Goal: Information Seeking & Learning: Learn about a topic

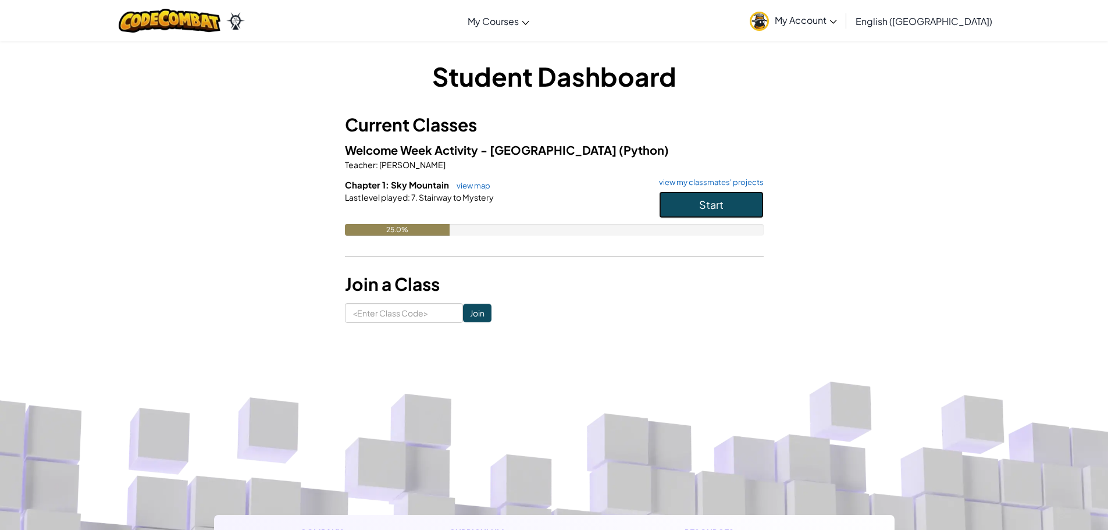
drag, startPoint x: 695, startPoint y: 196, endPoint x: 698, endPoint y: 191, distance: 6.0
click at [695, 195] on button "Start" at bounding box center [711, 204] width 105 height 27
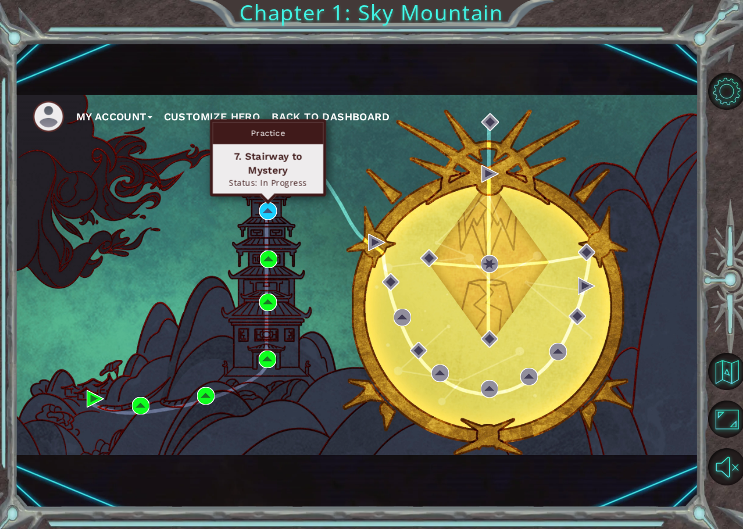
click at [268, 197] on div "Practice 7. Stairway to Mystery Status: In Progress" at bounding box center [268, 157] width 116 height 77
click at [266, 208] on img at bounding box center [267, 210] width 17 height 17
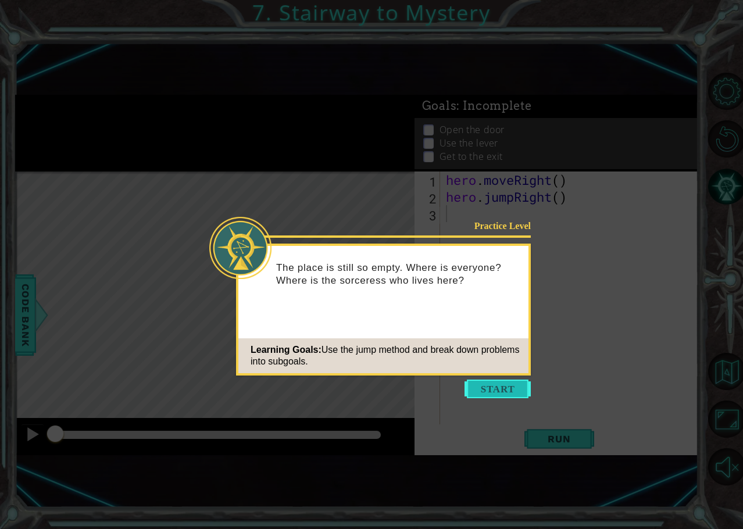
click at [492, 392] on button "Start" at bounding box center [498, 389] width 66 height 19
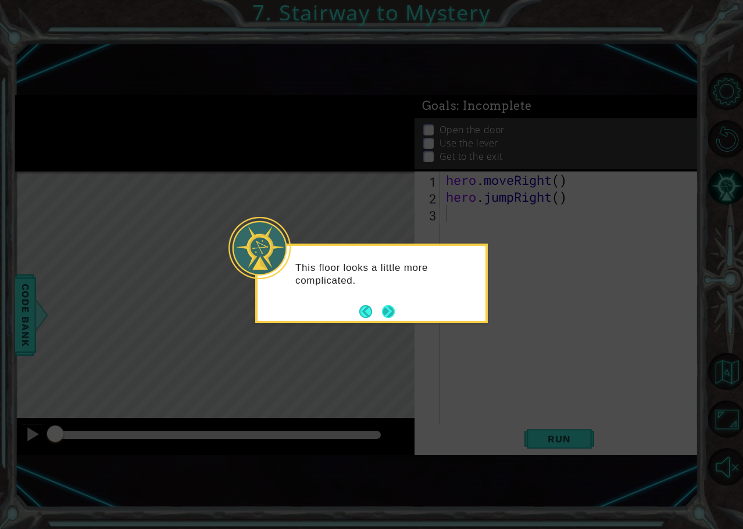
click at [388, 313] on button "Next" at bounding box center [389, 312] width 22 height 22
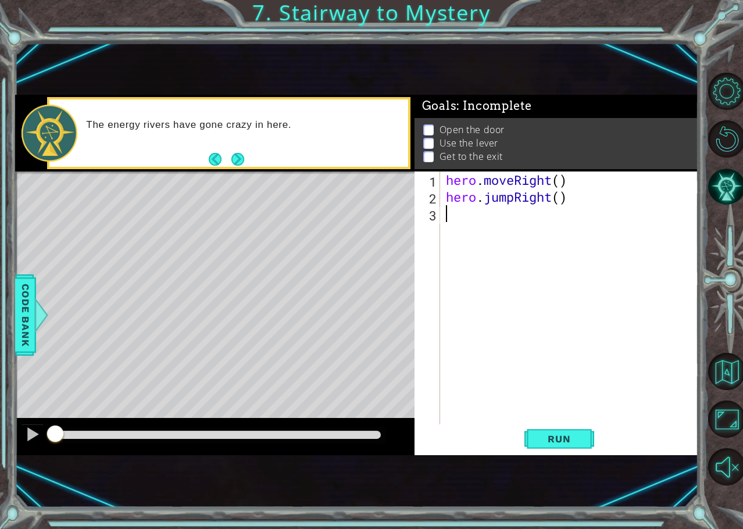
click at [462, 220] on div "hero . moveRight ( ) hero . jumpRight ( )" at bounding box center [573, 315] width 258 height 287
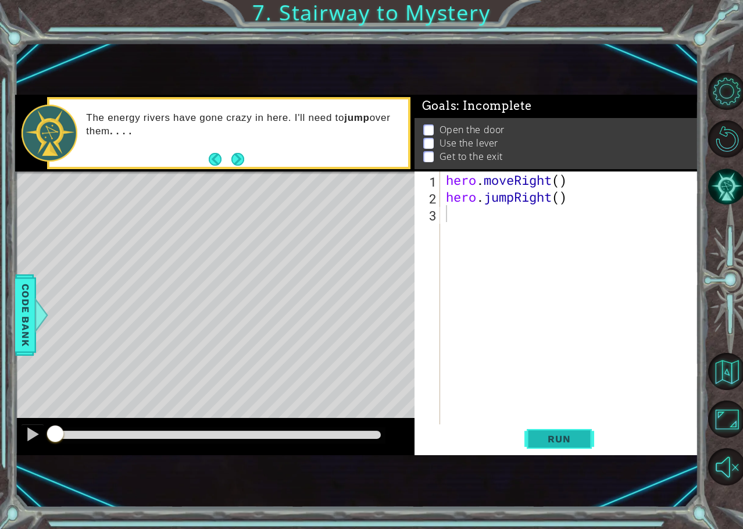
click at [553, 435] on span "Run" at bounding box center [559, 439] width 46 height 12
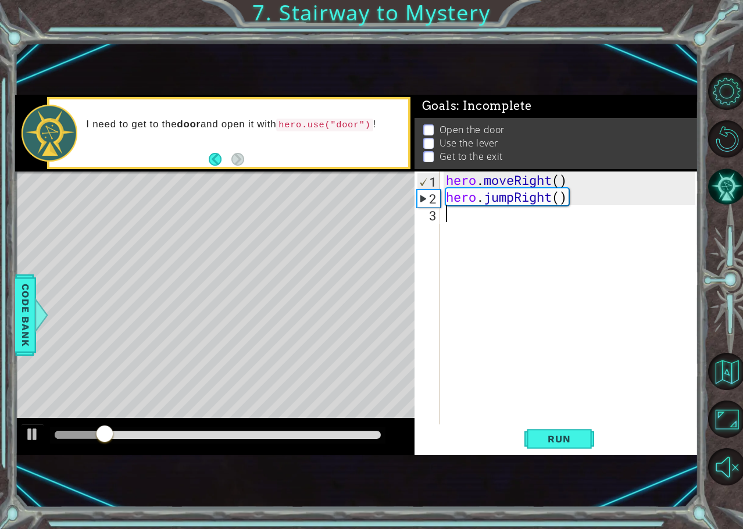
click at [457, 220] on div "hero . moveRight ( ) hero . jumpRight ( )" at bounding box center [573, 315] width 258 height 287
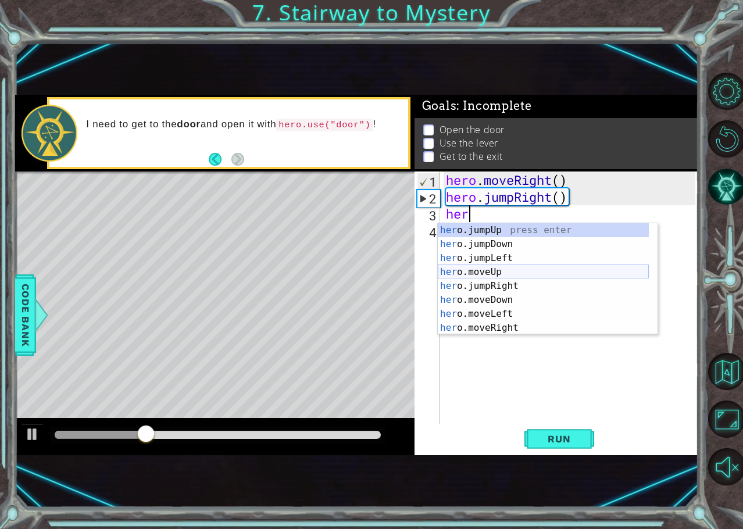
click at [505, 276] on div "her o.jumpUp press enter her o.jumpDown press enter her o.jumpLeft press enter …" at bounding box center [543, 293] width 211 height 140
type textarea "hero.moveUp(1)"
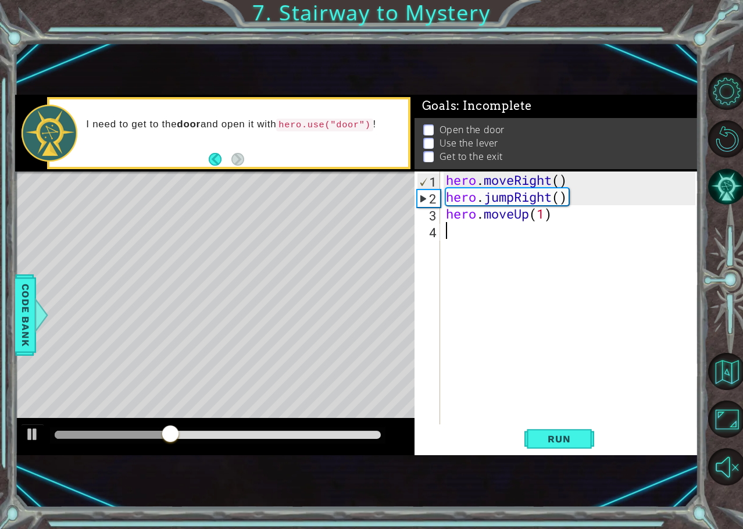
click at [520, 243] on div "hero . moveRight ( ) hero . jumpRight ( ) hero . moveUp ( 1 )" at bounding box center [573, 315] width 258 height 287
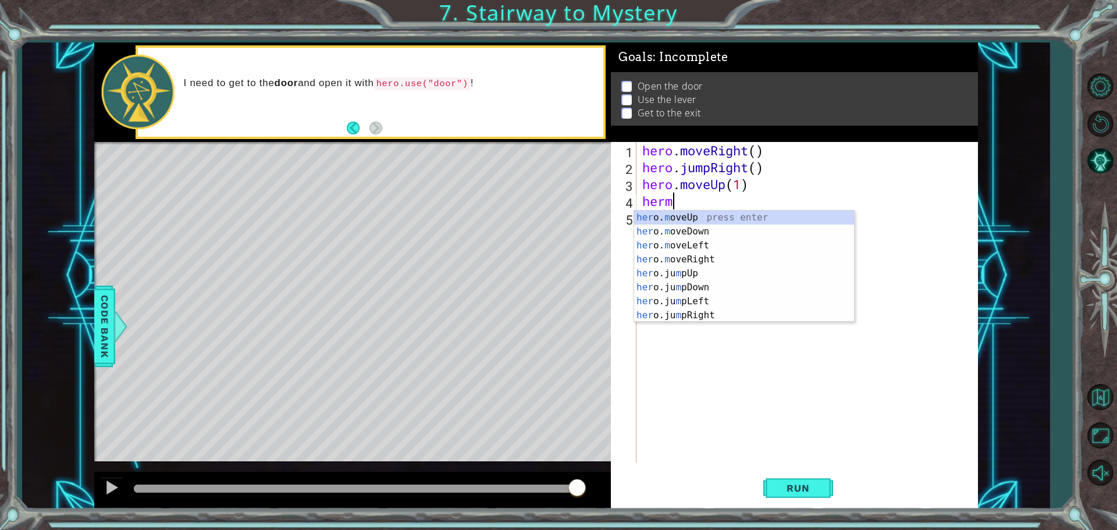
scroll to position [0, 1]
click at [654, 314] on div "hero .jumpUp press enter hero .jumpDown press enter hero .jumpLeft press enter …" at bounding box center [739, 281] width 211 height 140
type textarea "hero.moveRight(1)"
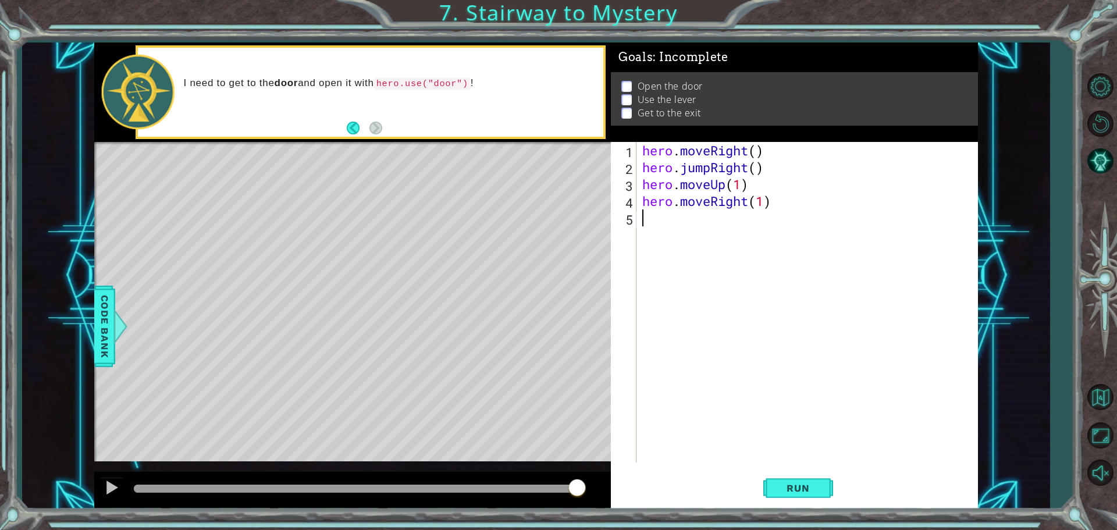
click at [674, 233] on div "hero . moveRight ( ) hero . jumpRight ( ) hero . moveUp ( 1 ) hero . moveRight …" at bounding box center [810, 319] width 340 height 354
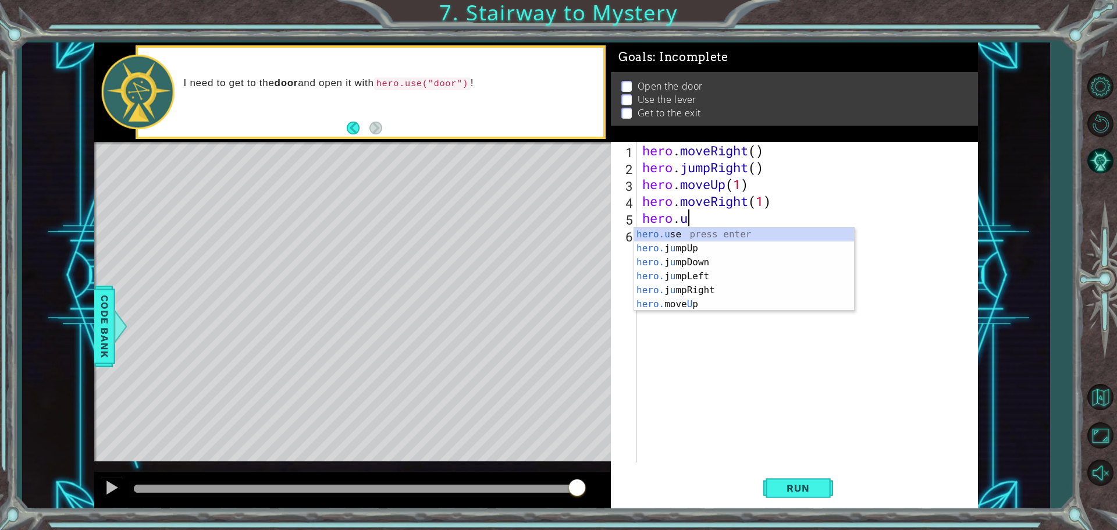
scroll to position [0, 2]
click at [738, 236] on div "hero.use press enter" at bounding box center [744, 248] width 220 height 42
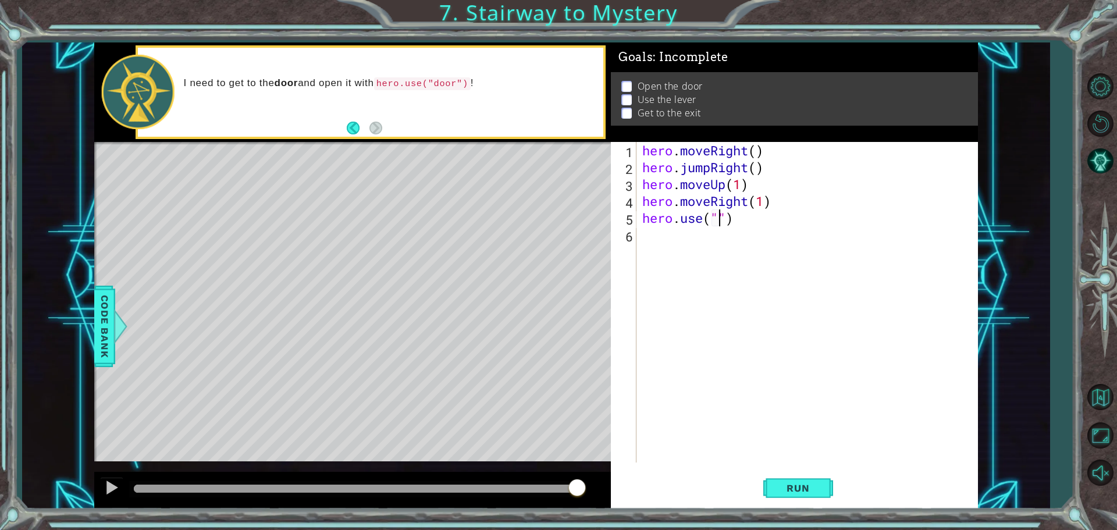
scroll to position [0, 3]
type textarea "hero.use("door")"
click at [724, 252] on div "hero . moveRight ( ) hero . jumpRight ( ) hero . moveUp ( 1 ) hero . moveRight …" at bounding box center [810, 319] width 340 height 354
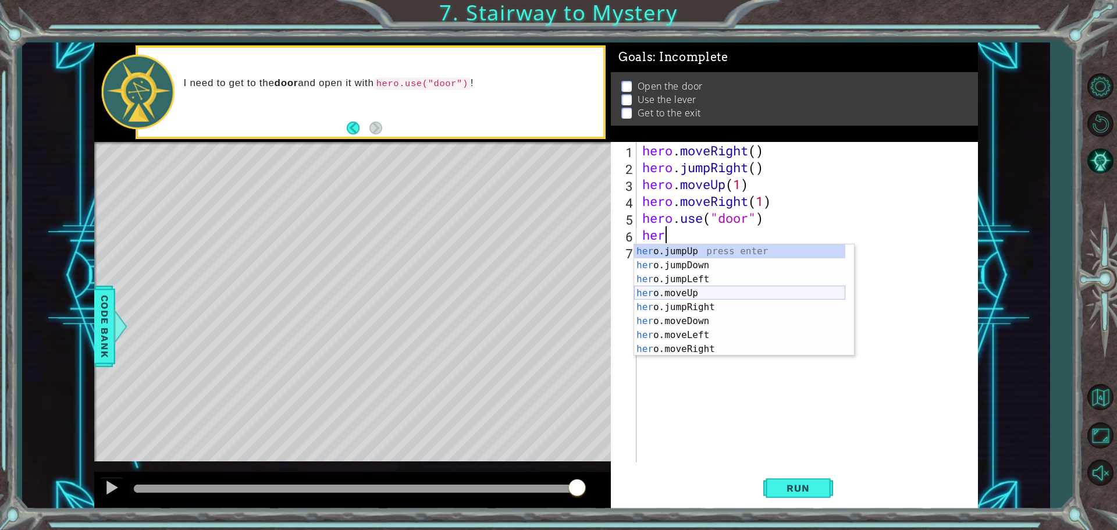
click at [710, 291] on div "her o.jumpUp press enter her o.jumpDown press enter her o.jumpLeft press enter …" at bounding box center [739, 314] width 211 height 140
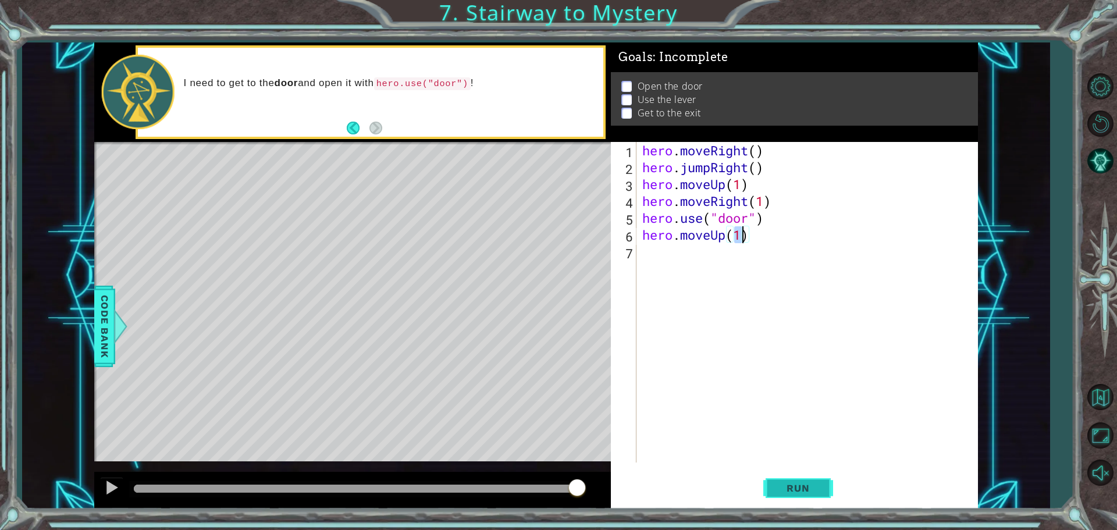
click at [809, 487] on span "Run" at bounding box center [798, 488] width 46 height 12
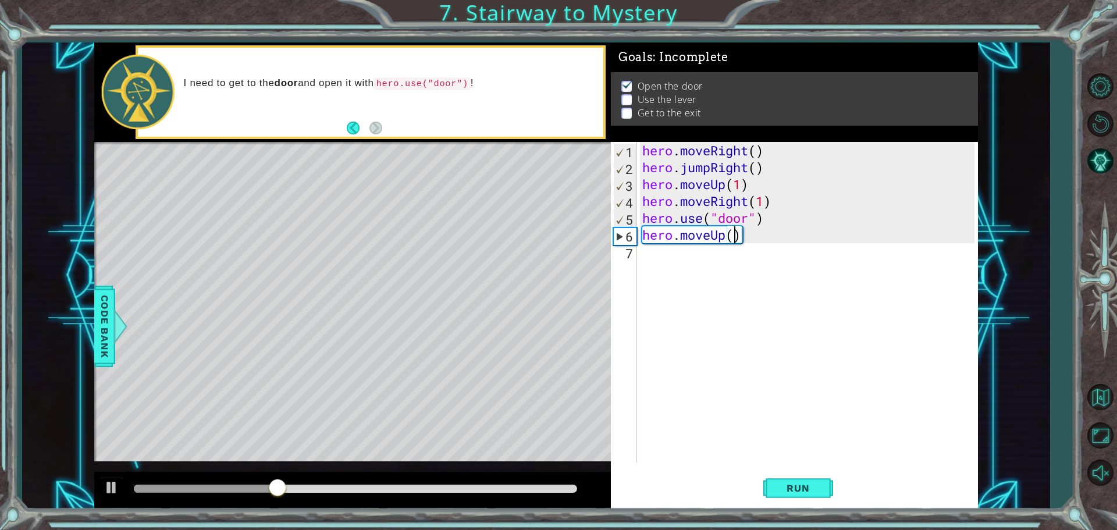
type textarea "hero.moveUp(2)"
click at [704, 258] on div "hero . moveRight ( ) hero . jumpRight ( ) hero . moveUp ( 1 ) hero . moveRight …" at bounding box center [810, 319] width 340 height 354
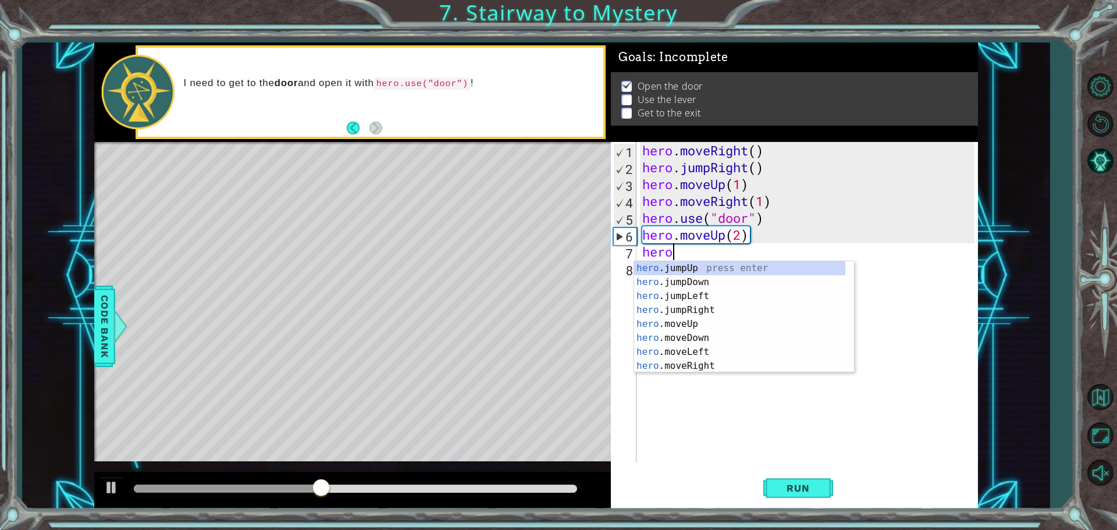
scroll to position [0, 1]
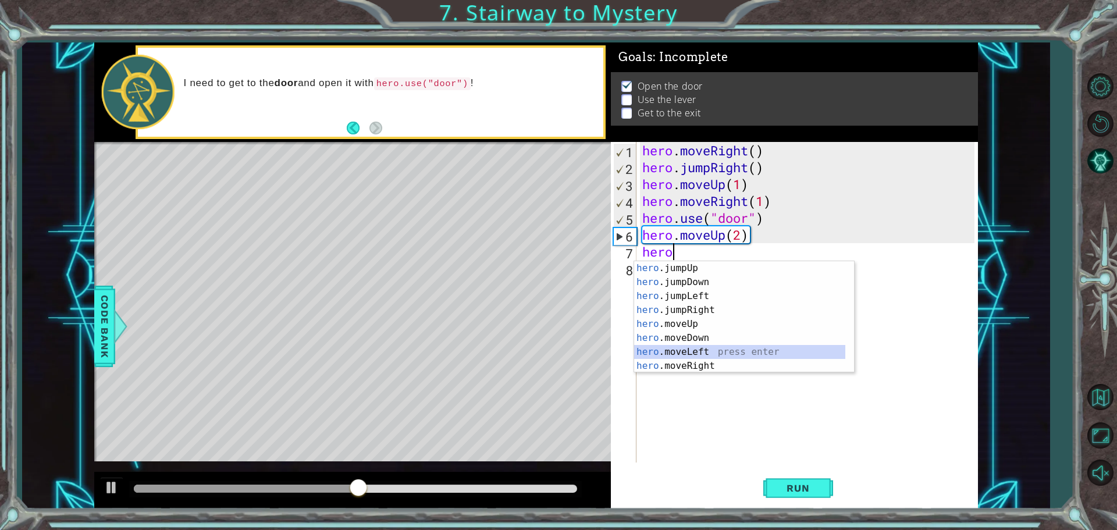
click at [708, 354] on div "hero .jumpUp press enter hero .jumpDown press enter hero .jumpLeft press enter …" at bounding box center [739, 331] width 211 height 140
type textarea "hero.moveLeft(1)"
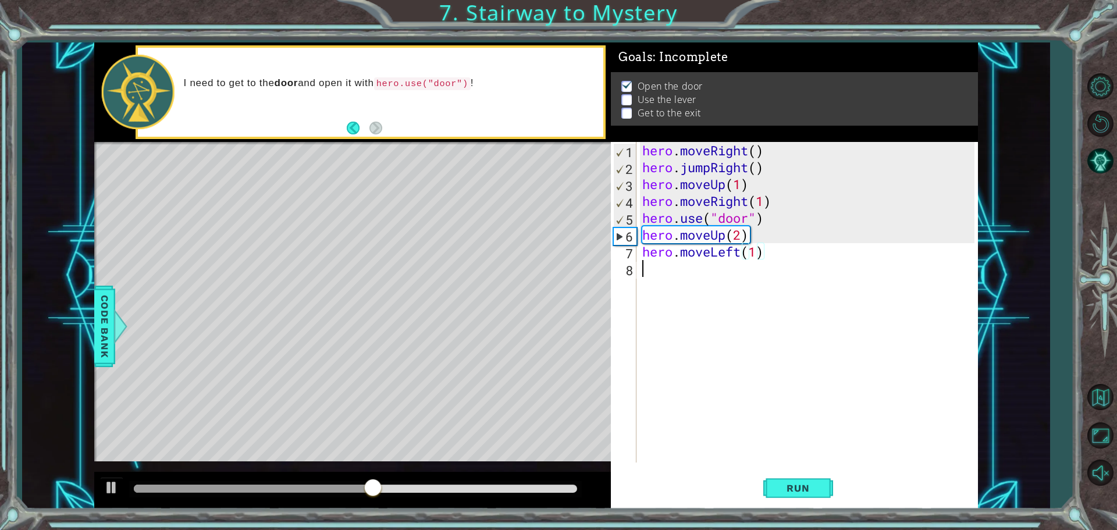
click at [729, 284] on div "hero . moveRight ( ) hero . jumpRight ( ) hero . moveUp ( 1 ) hero . moveRight …" at bounding box center [810, 319] width 340 height 354
type textarea "hero.use("lever")"
click at [687, 296] on div "hero . moveRight ( ) hero . jumpRight ( ) hero . moveUp ( 1 ) hero . moveRight …" at bounding box center [810, 319] width 340 height 354
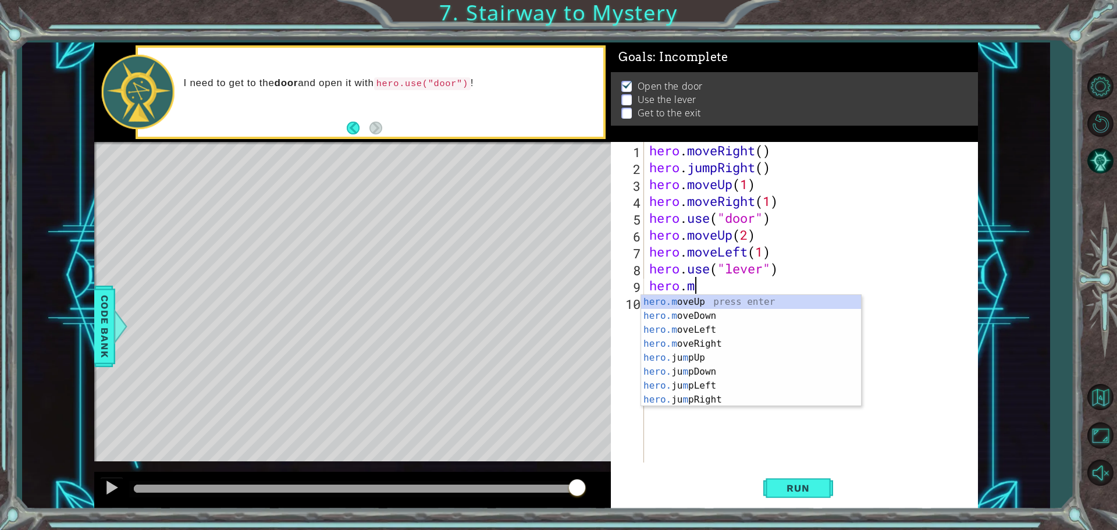
scroll to position [0, 2]
click at [668, 328] on div "hero.mov eUp press enter hero.mov eDown press enter hero.mov eLeft press enter …" at bounding box center [751, 337] width 220 height 84
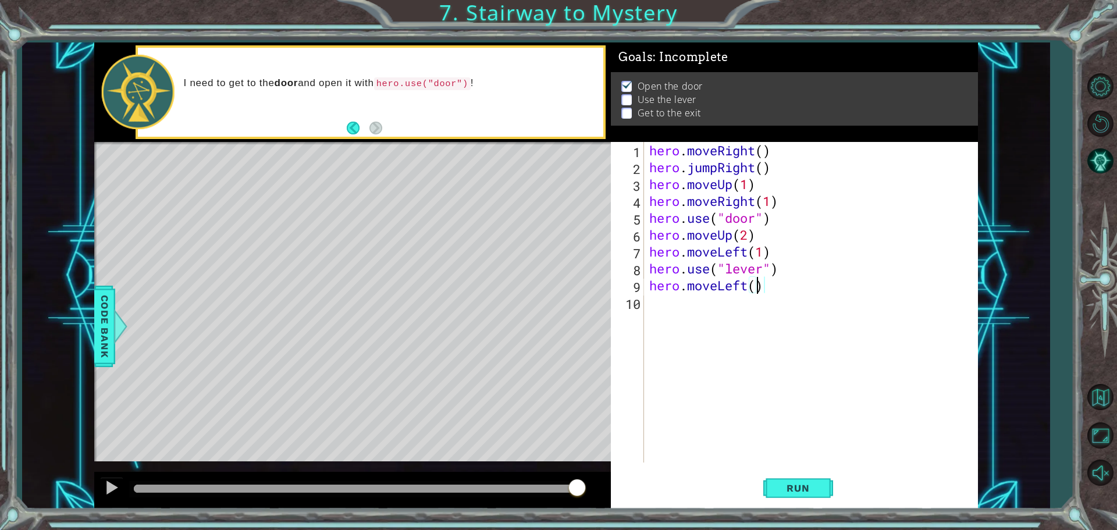
type textarea "hero.moveLeft(2)"
click at [699, 309] on div "hero . moveRight ( ) hero . jumpRight ( ) hero . moveUp ( 1 ) hero . moveRight …" at bounding box center [813, 319] width 333 height 354
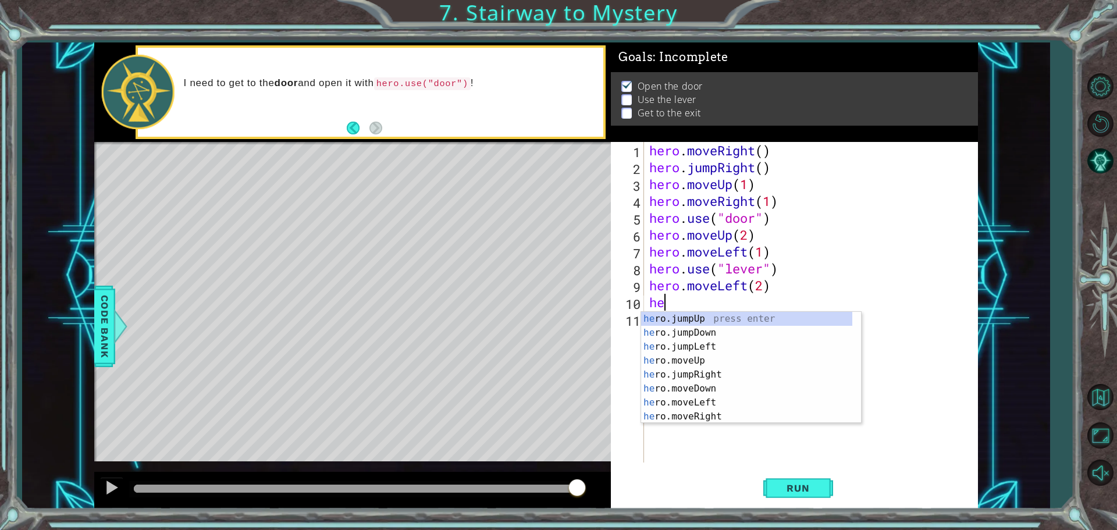
type textarea "her"
click at [735, 318] on div "her o.jumpUp press enter her o.jumpDown press enter her o.jumpLeft press enter …" at bounding box center [746, 382] width 211 height 140
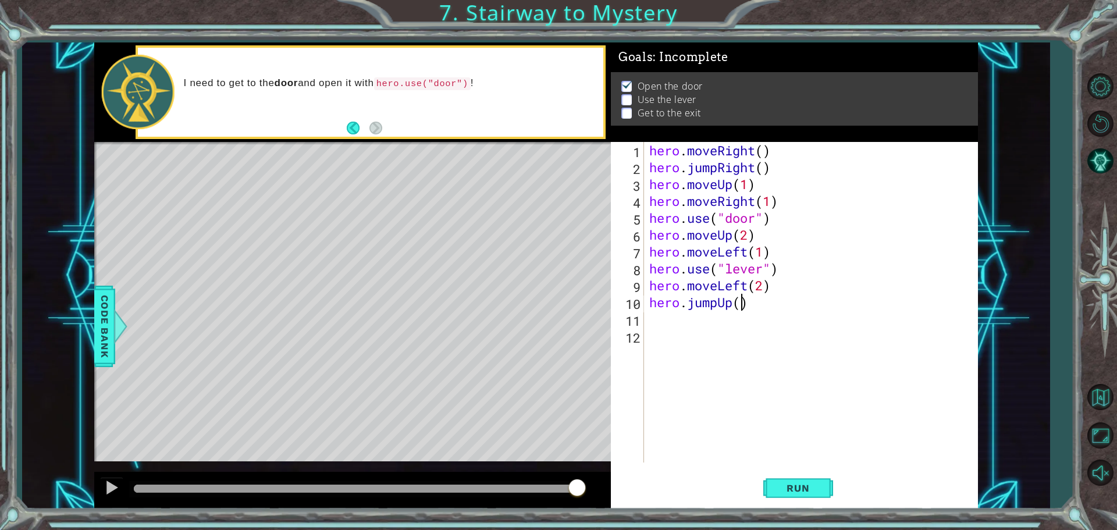
click at [741, 301] on div "hero . moveRight ( ) hero . jumpRight ( ) hero . moveUp ( 1 ) hero . moveRight …" at bounding box center [813, 319] width 333 height 354
type textarea "hero.jumpUp(1)"
click at [803, 494] on button "Run" at bounding box center [798, 487] width 70 height 37
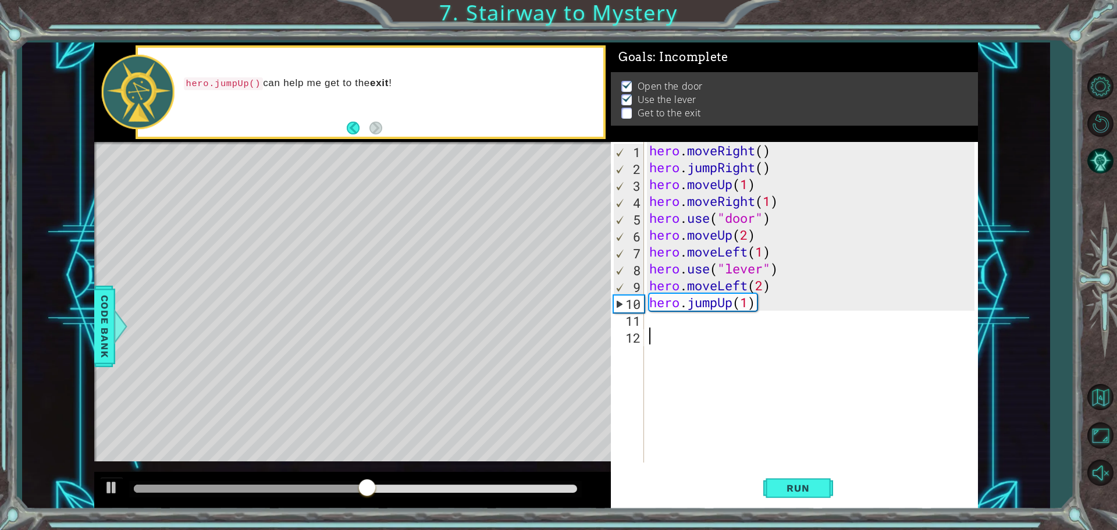
click at [674, 328] on div "hero . moveRight ( ) hero . jumpRight ( ) hero . moveUp ( 1 ) hero . moveRight …" at bounding box center [813, 319] width 333 height 354
click at [674, 322] on div "hero . moveRight ( ) hero . jumpRight ( ) hero . moveUp ( 1 ) hero . moveRight …" at bounding box center [813, 319] width 333 height 354
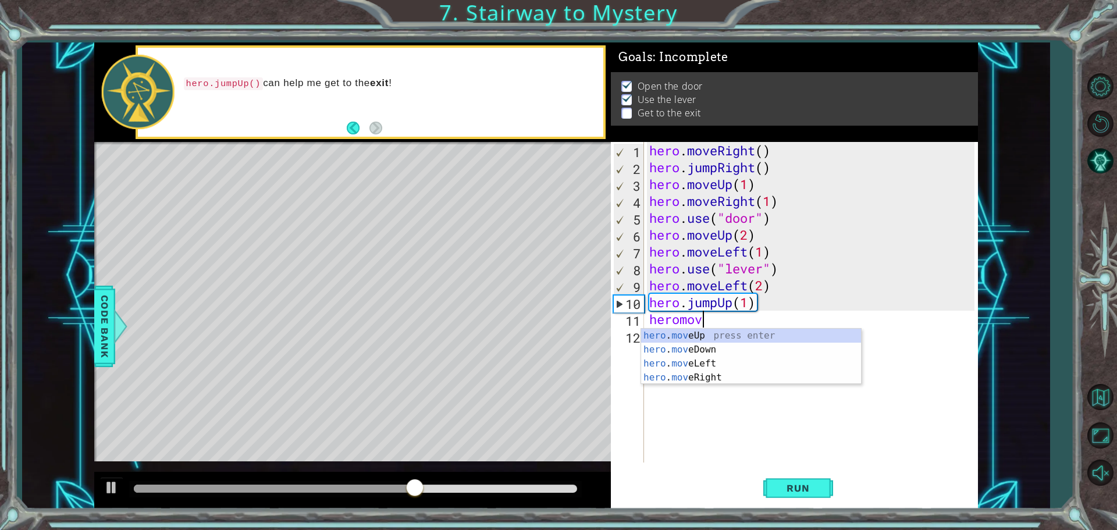
scroll to position [0, 2]
click at [713, 376] on div "hero . mov eUp press enter hero . mov eDown press enter hero . mov eLeft press …" at bounding box center [751, 371] width 220 height 84
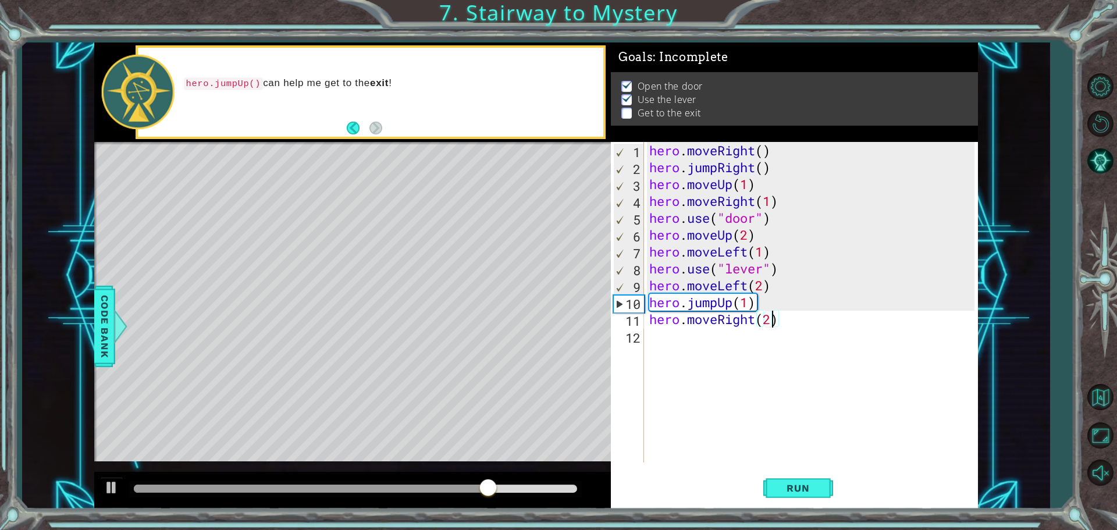
scroll to position [0, 5]
type textarea "hero.moveRight(2)"
click at [830, 502] on button "Run" at bounding box center [798, 487] width 70 height 37
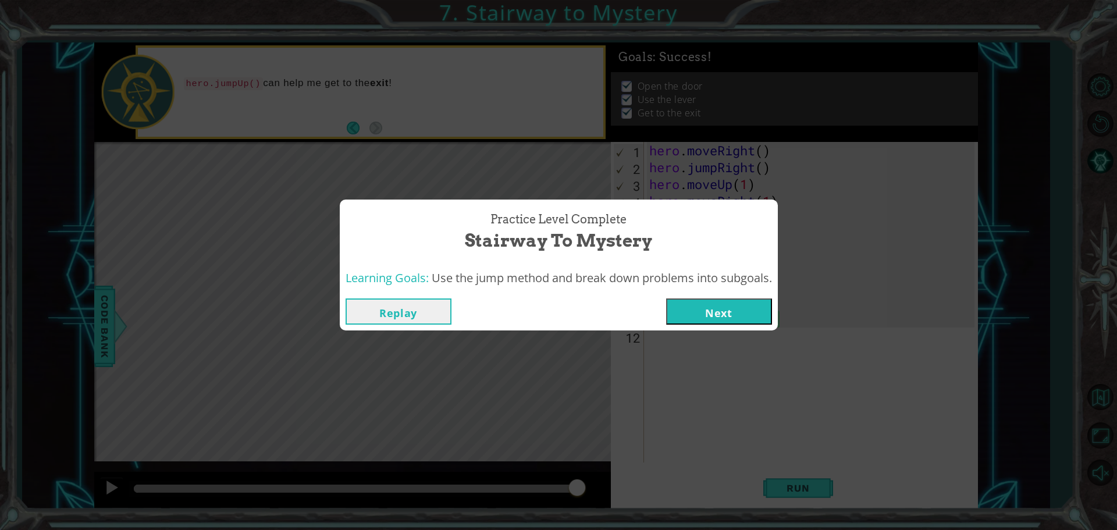
click at [691, 315] on button "Next" at bounding box center [719, 311] width 106 height 26
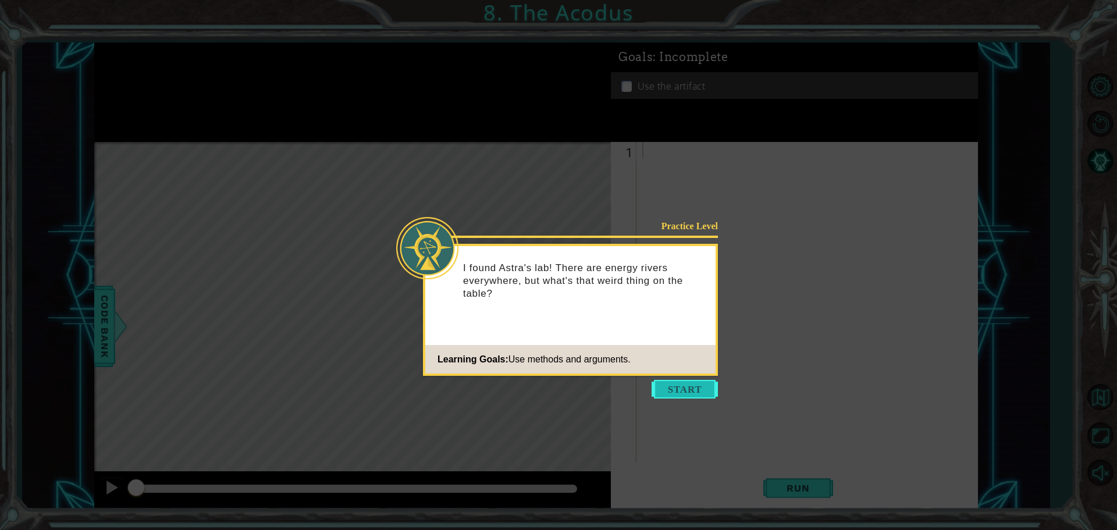
click at [684, 392] on button "Start" at bounding box center [685, 389] width 66 height 19
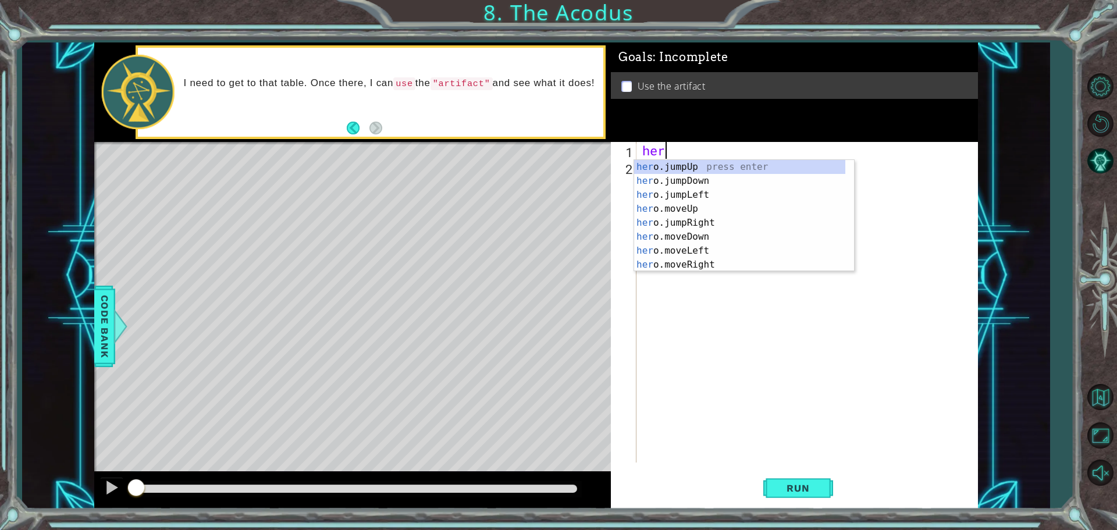
scroll to position [0, 1]
click at [711, 223] on div "hero .jumpUp press enter hero .jumpDown press enter hero .jumpLeft press enter …" at bounding box center [739, 230] width 211 height 140
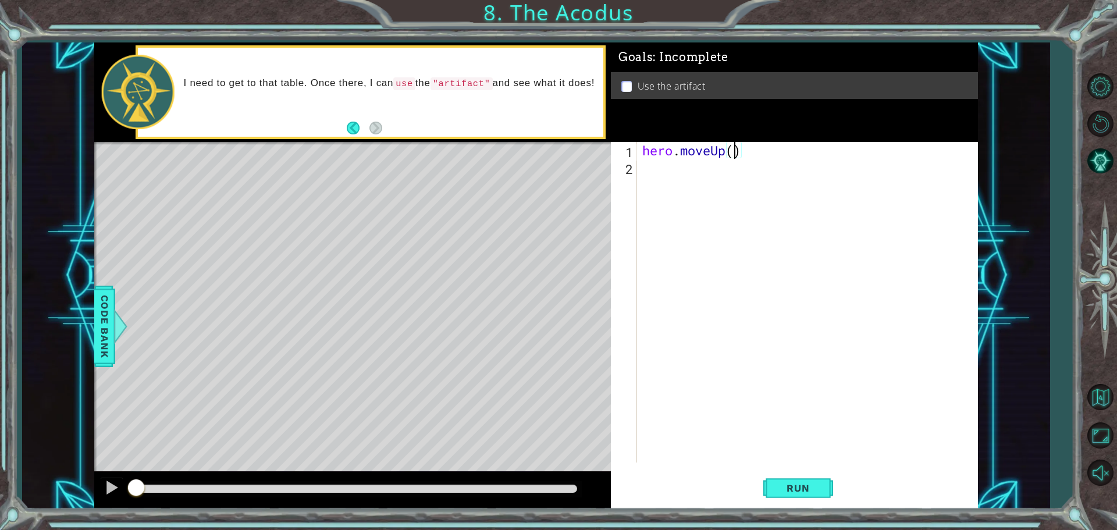
type textarea "hero.moveUp(2)"
click at [679, 180] on div "hero . moveUp ( 2 )" at bounding box center [810, 319] width 340 height 354
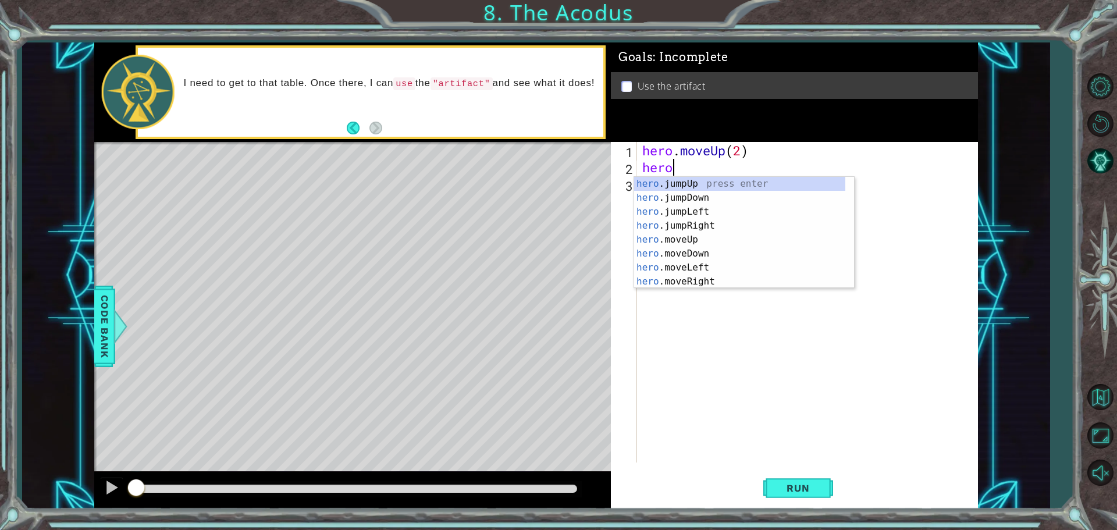
scroll to position [0, 1]
click at [693, 264] on div "hero .jumpUp press enter hero .jumpDown press enter hero .jumpLeft press enter …" at bounding box center [739, 247] width 211 height 140
type textarea "hero.moveLeft(1)"
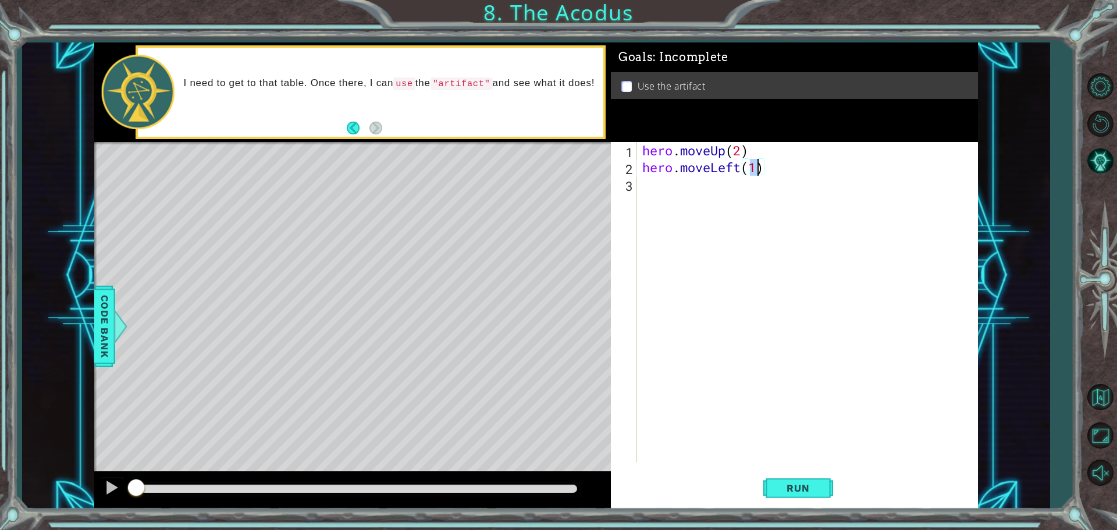
click at [672, 201] on div "hero . moveUp ( 2 ) hero . moveLeft ( 1 )" at bounding box center [810, 319] width 340 height 354
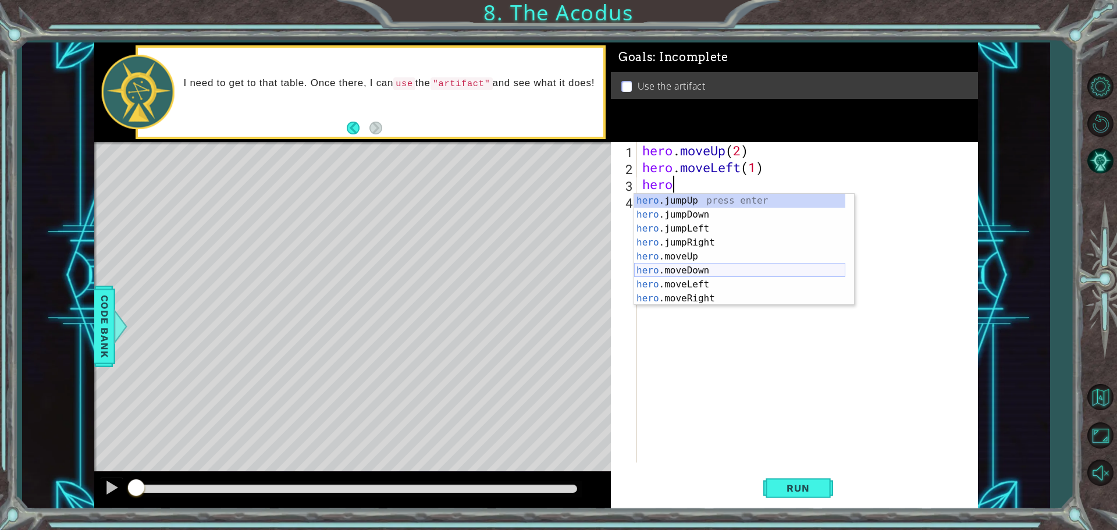
click at [674, 271] on div "hero .jumpUp press enter hero .jumpDown press enter hero .jumpLeft press enter …" at bounding box center [739, 264] width 211 height 140
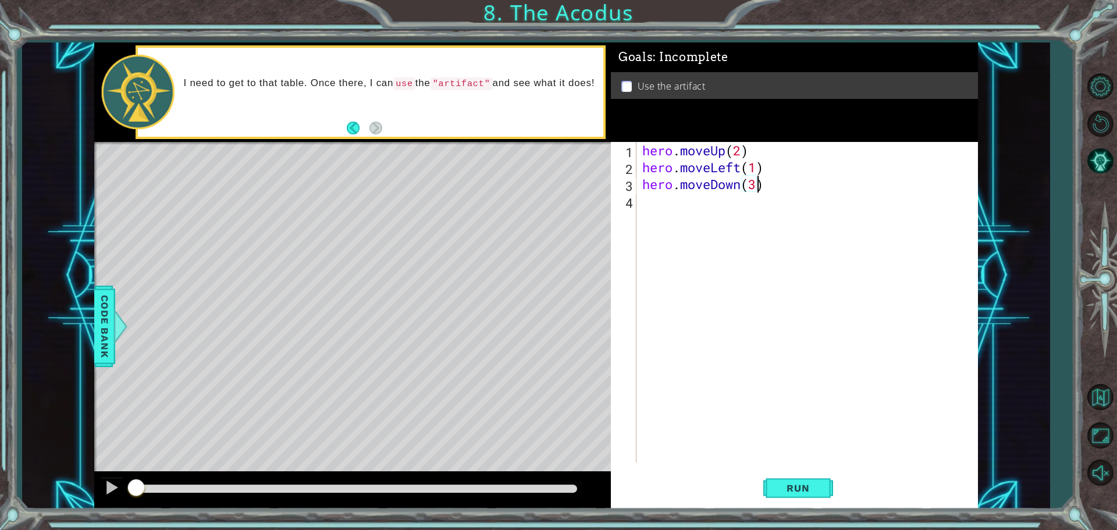
scroll to position [0, 5]
type textarea "hero.moveDown(2)"
click at [663, 203] on div "hero . moveUp ( 2 ) hero . moveLeft ( 1 ) hero . moveDown ( 2 )" at bounding box center [810, 319] width 340 height 354
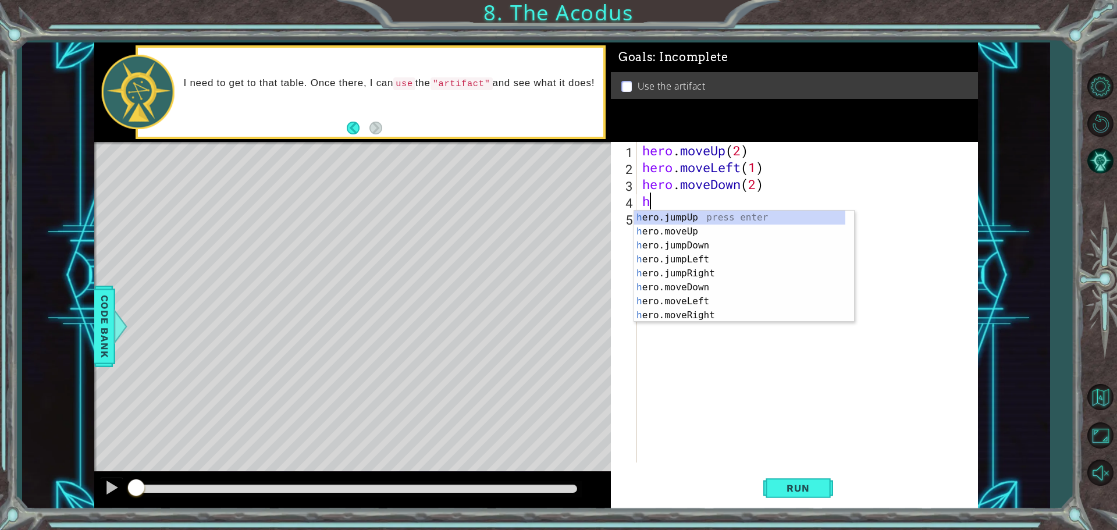
type textarea "her"
click at [706, 250] on div "her o.jumpUp press enter her o.jumpDown press enter her o.jumpLeft press enter …" at bounding box center [739, 281] width 211 height 140
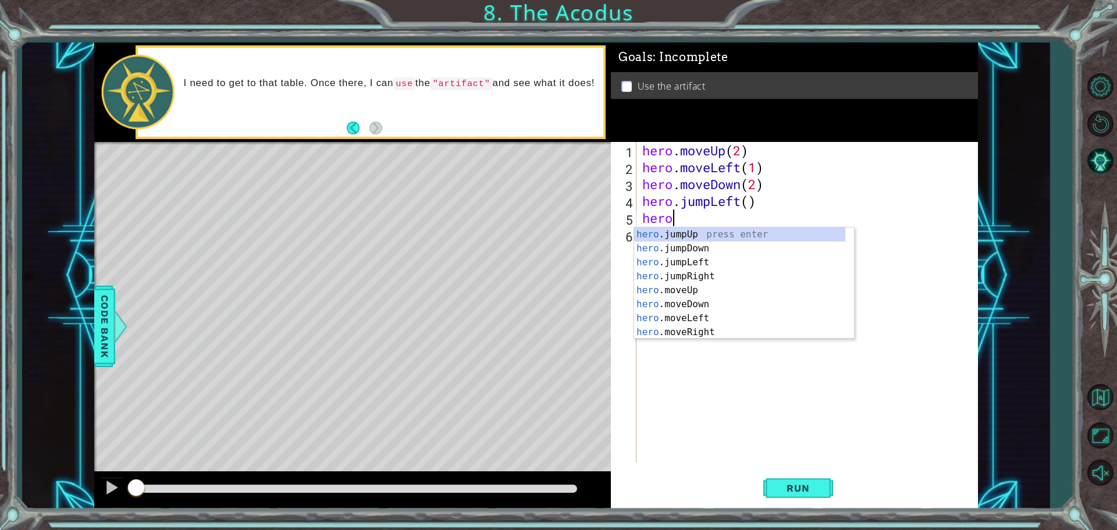
scroll to position [0, 1]
click at [680, 238] on div "hero . m oveUp press enter hero . m oveDown press enter hero . m oveLeft press …" at bounding box center [744, 297] width 220 height 140
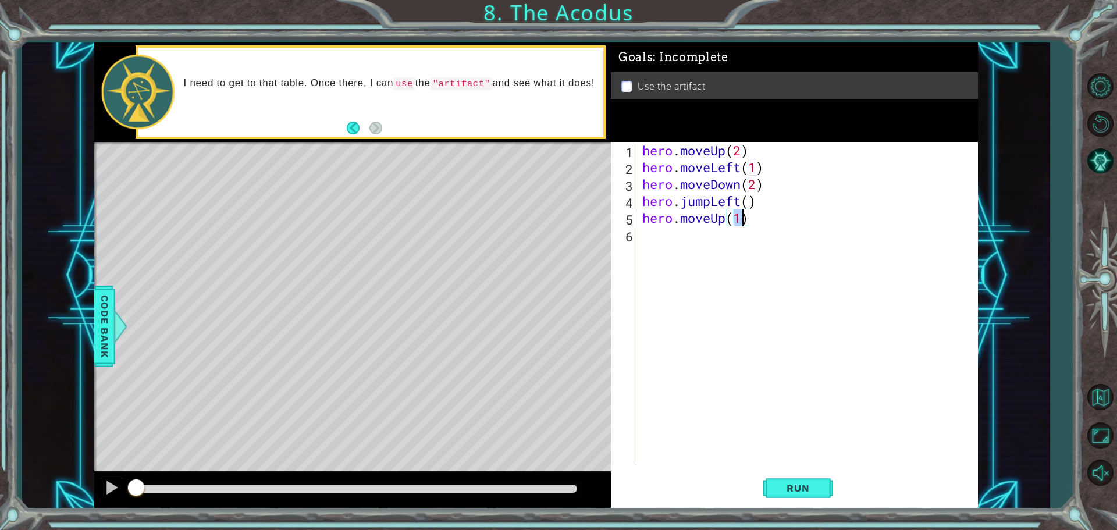
type textarea "hero.moveUp(2)"
click at [718, 244] on div "hero . moveUp ( 2 ) hero . moveLeft ( 1 ) hero . moveDown ( 2 ) hero . jumpLeft…" at bounding box center [810, 319] width 340 height 354
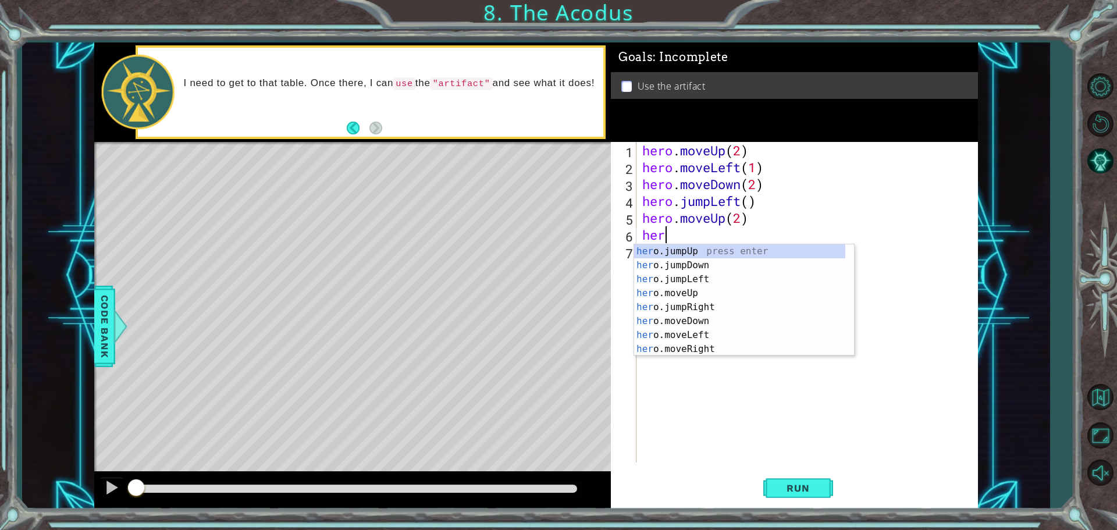
scroll to position [0, 1]
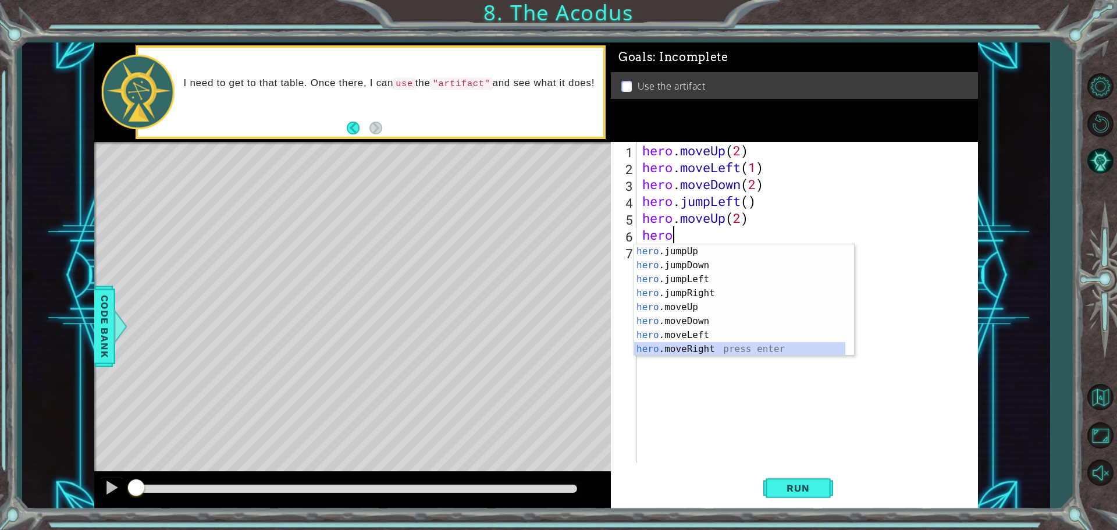
click at [707, 350] on div "hero .jumpUp press enter hero .jumpDown press enter hero .jumpLeft press enter …" at bounding box center [739, 314] width 211 height 140
type textarea "hero.moveRight(1)"
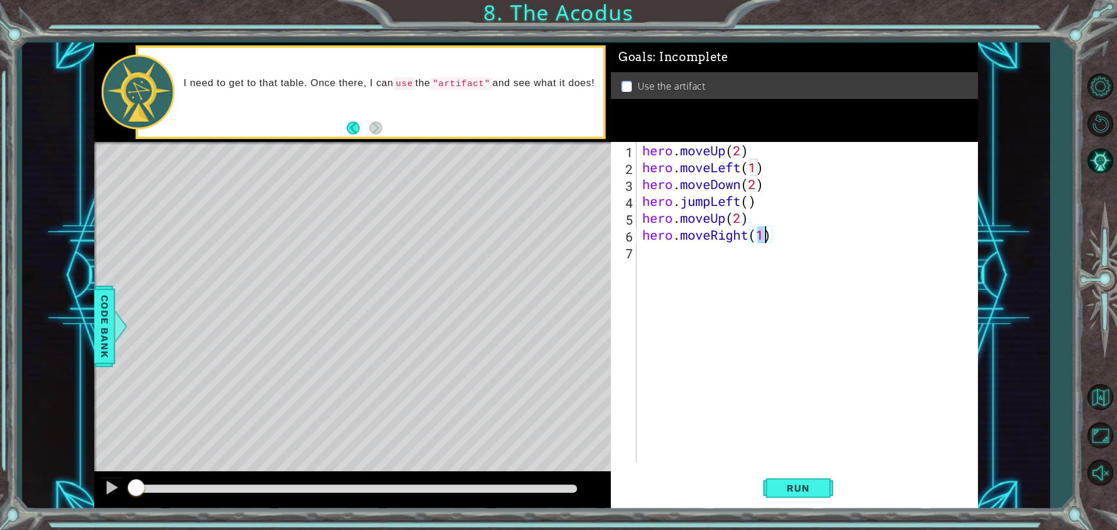
click at [693, 272] on div "hero . moveUp ( 2 ) hero . moveLeft ( 1 ) hero . moveDown ( 2 ) hero . jumpLeft…" at bounding box center [810, 319] width 340 height 354
click at [694, 267] on div "hero.use press enter" at bounding box center [744, 282] width 220 height 42
type textarea "hero.use("artifact")"
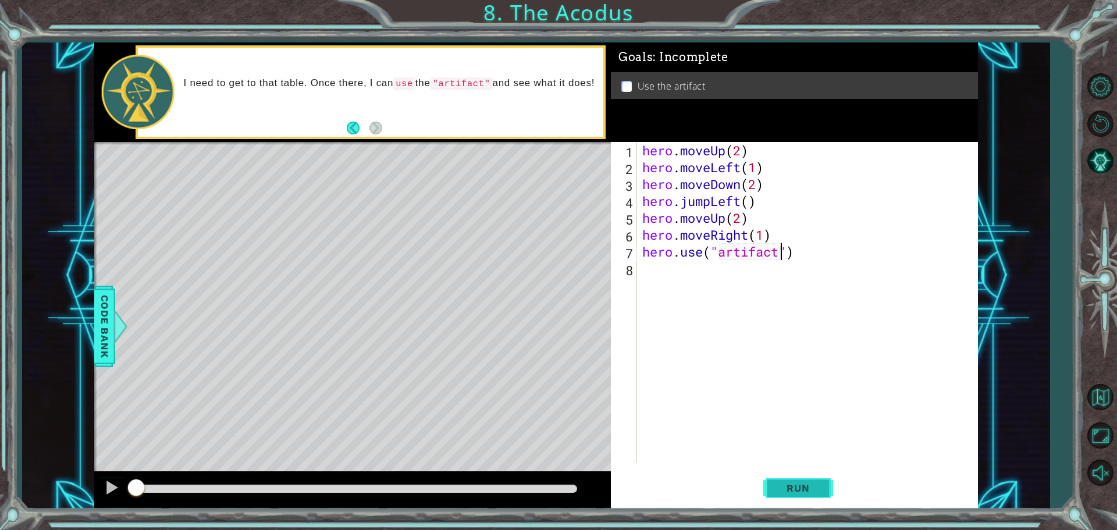
click at [805, 479] on button "Run" at bounding box center [798, 487] width 70 height 37
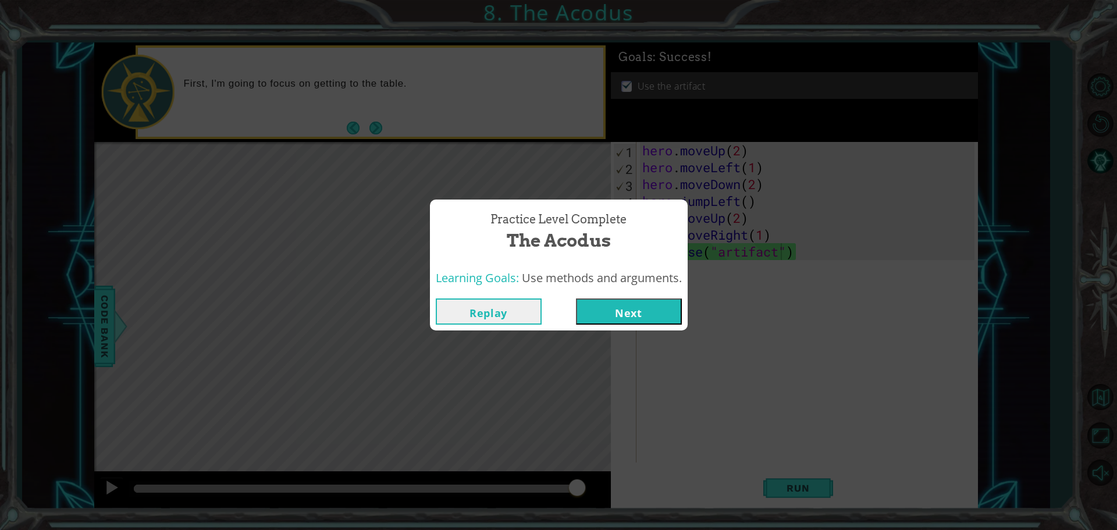
click at [630, 314] on button "Next" at bounding box center [629, 311] width 106 height 26
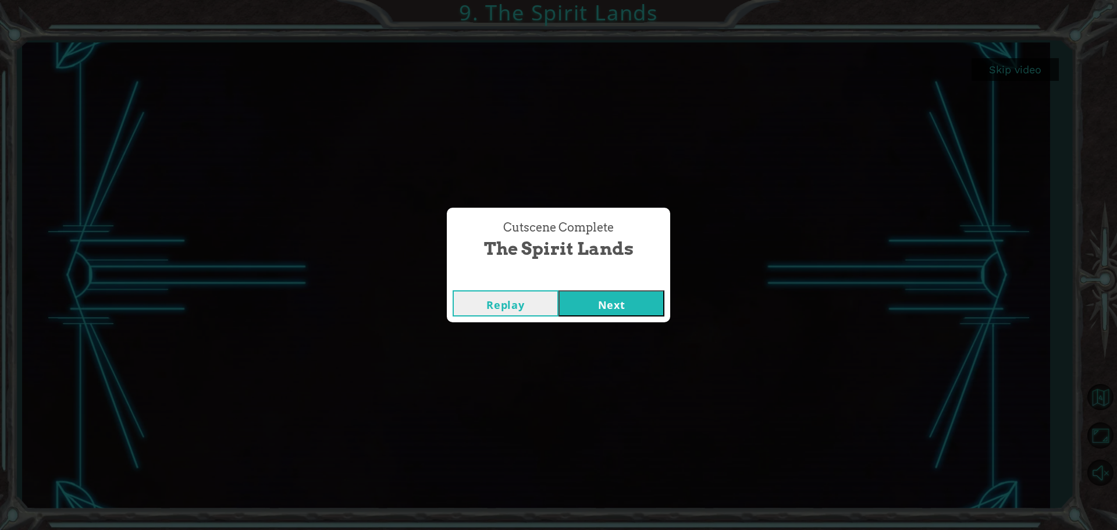
click at [594, 294] on button "Next" at bounding box center [611, 303] width 106 height 26
